Goal: Task Accomplishment & Management: Use online tool/utility

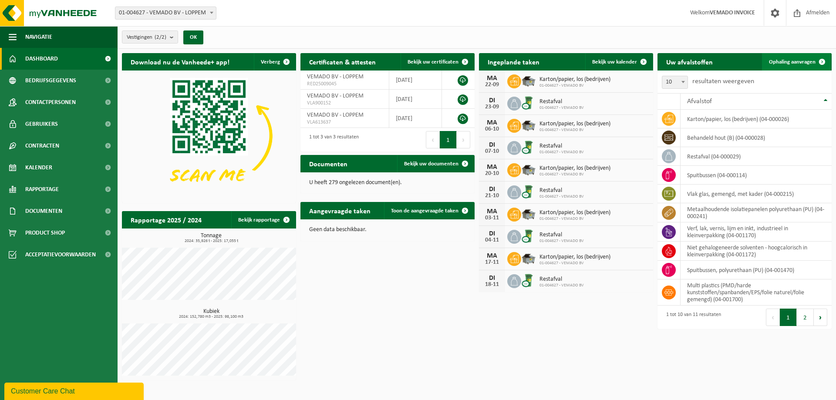
click at [784, 62] on span "Ophaling aanvragen" at bounding box center [792, 62] width 47 height 6
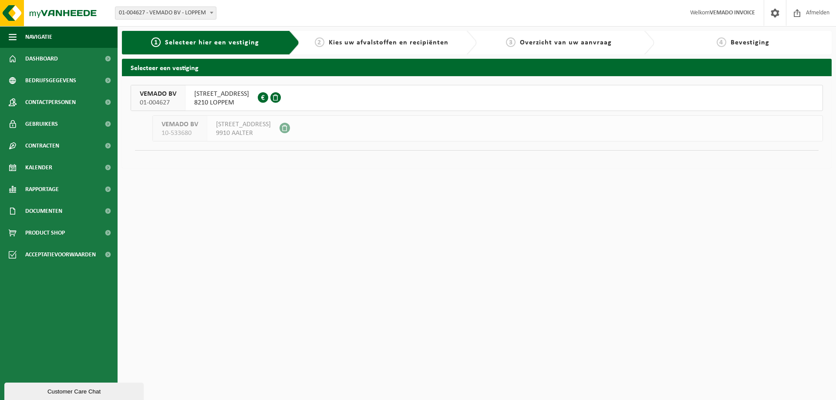
click at [227, 96] on span "TORHOUTSESTEENWEG 44A" at bounding box center [221, 94] width 55 height 9
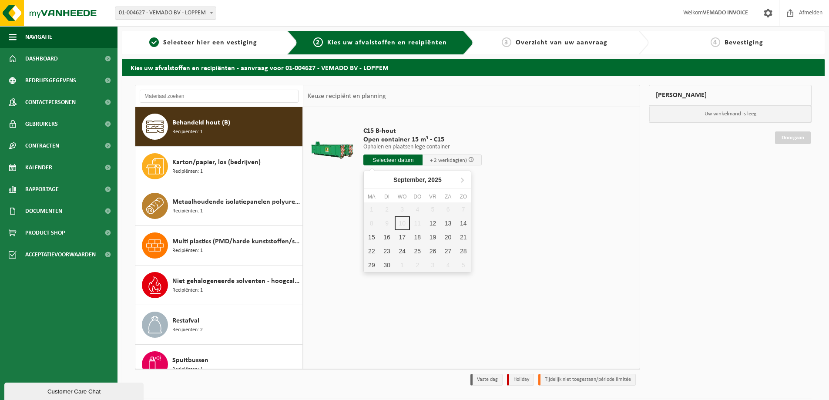
click at [400, 162] on input "text" at bounding box center [393, 160] width 59 height 11
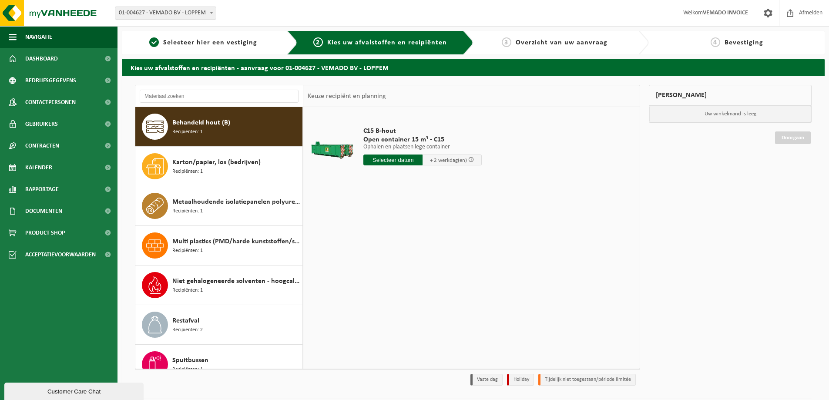
click at [397, 162] on input "text" at bounding box center [393, 160] width 59 height 11
click at [394, 161] on input "text" at bounding box center [393, 160] width 59 height 11
click at [403, 237] on div "17" at bounding box center [402, 237] width 15 height 14
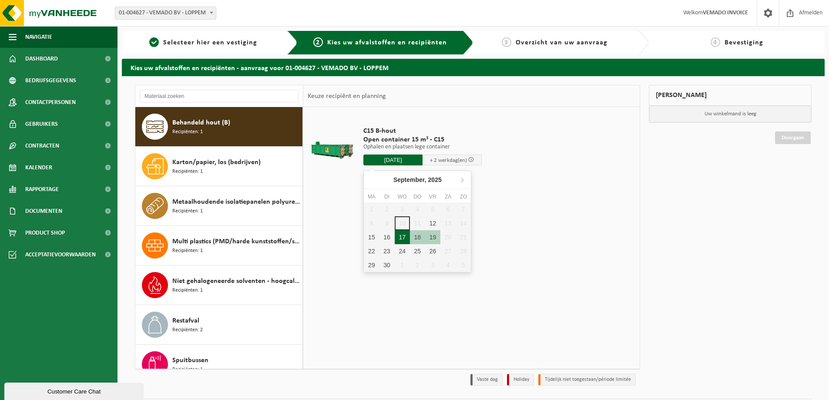
type input "Van 2025-09-17"
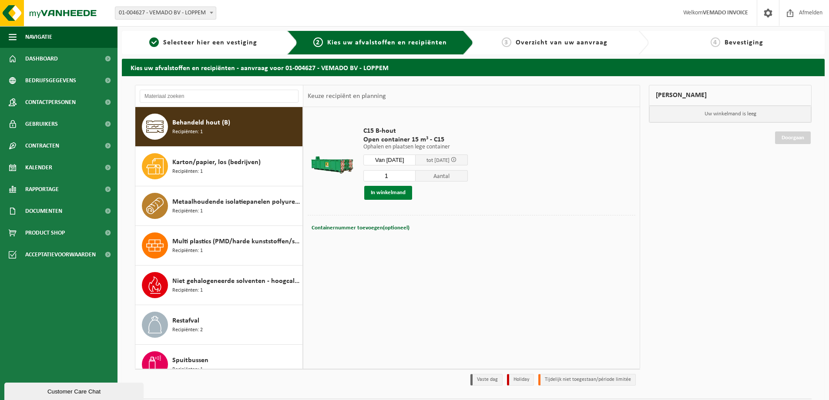
click at [398, 194] on button "In winkelmand" at bounding box center [388, 193] width 48 height 14
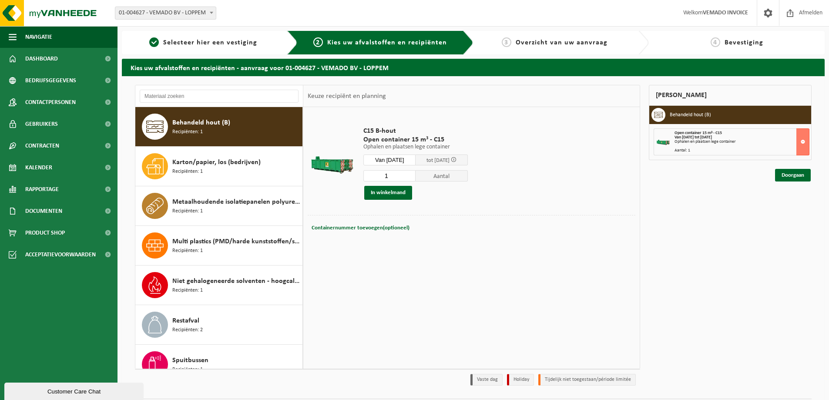
click at [664, 192] on div "Mijn winkelmand Behandeld hout (B) Open container 15 m³ - C15 Van 2025-09-17 to…" at bounding box center [731, 237] width 172 height 305
click at [789, 174] on link "Doorgaan" at bounding box center [793, 175] width 36 height 13
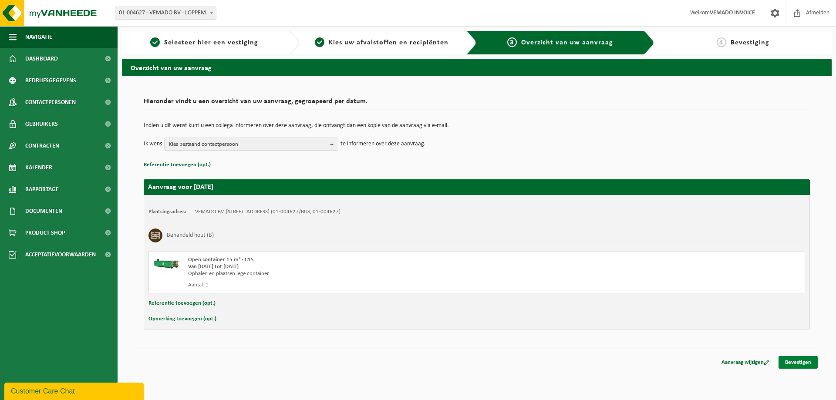
click at [807, 364] on link "Bevestigen" at bounding box center [797, 362] width 39 height 13
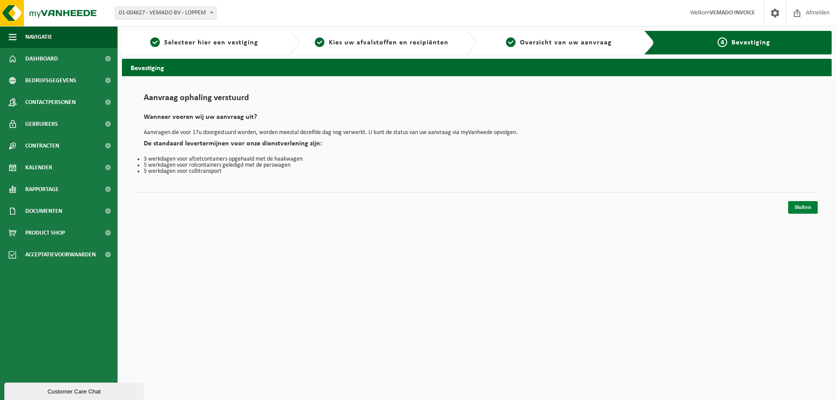
click at [806, 209] on link "Sluiten" at bounding box center [803, 207] width 30 height 13
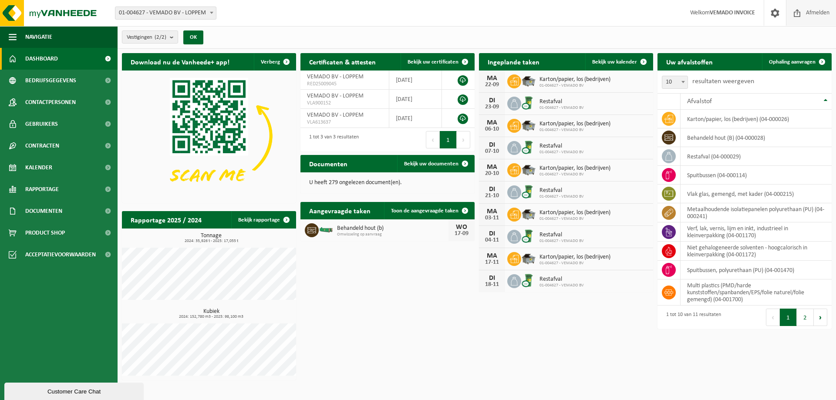
click at [805, 16] on span "Afmelden" at bounding box center [818, 13] width 28 height 26
